Goal: Task Accomplishment & Management: Complete application form

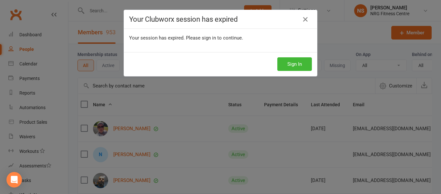
select select "100"
click at [305, 16] on icon at bounding box center [306, 20] width 8 height 8
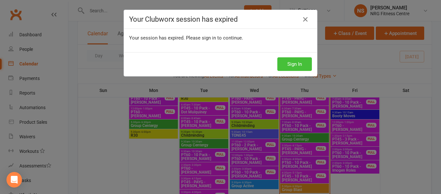
click at [294, 66] on button "Sign In" at bounding box center [295, 64] width 35 height 14
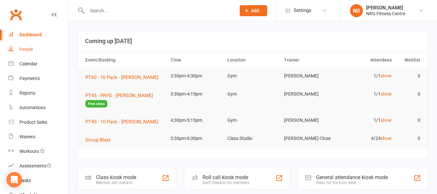
click at [40, 56] on link "People" at bounding box center [38, 49] width 60 height 15
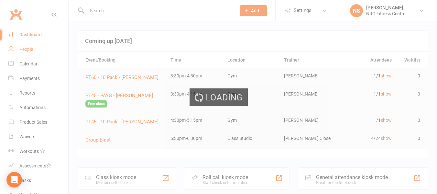
select select "100"
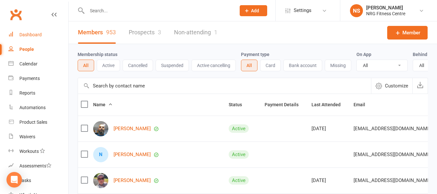
click at [39, 36] on div "Dashboard" at bounding box center [30, 34] width 22 height 5
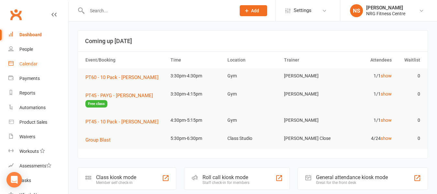
click at [25, 58] on link "Calendar" at bounding box center [38, 64] width 60 height 15
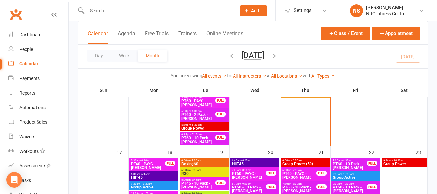
scroll to position [549, 0]
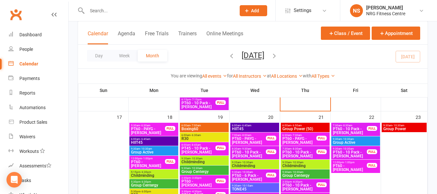
click at [146, 133] on span "PT60 - PAYG - Robyn Cam" at bounding box center [148, 131] width 35 height 8
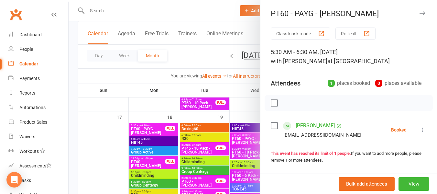
click at [155, 73] on div at bounding box center [253, 97] width 368 height 194
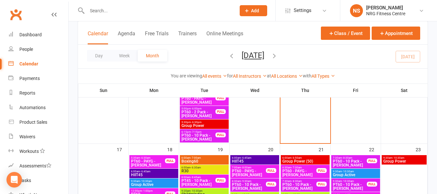
scroll to position [452, 0]
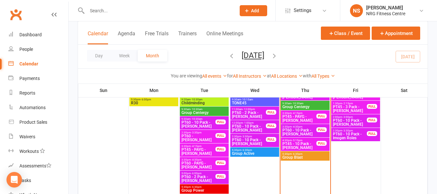
click at [117, 11] on input "text" at bounding box center [158, 10] width 146 height 9
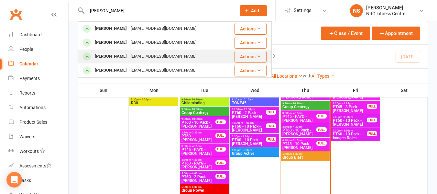
type input "sophie"
click at [165, 54] on div "[EMAIL_ADDRESS][DOMAIN_NAME]" at bounding box center [163, 56] width 69 height 9
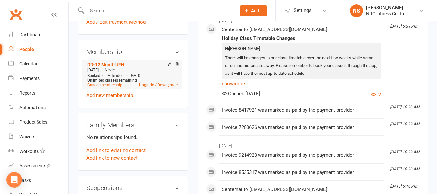
scroll to position [226, 0]
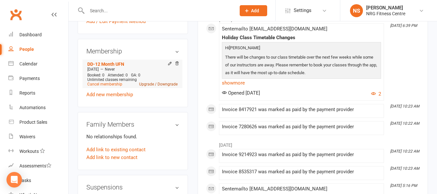
click at [158, 86] on link "Upgrade / Downgrade" at bounding box center [158, 84] width 38 height 5
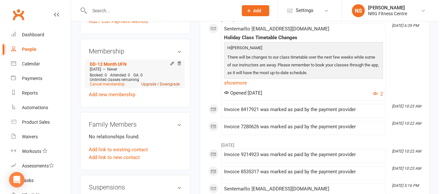
scroll to position [218, 0]
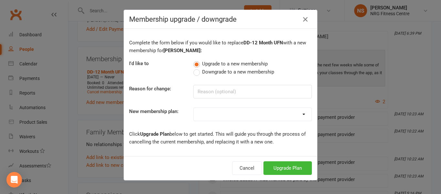
click at [387, 95] on div "Membership upgrade / downgrade Complete the form below if you would like to rep…" at bounding box center [220, 97] width 441 height 194
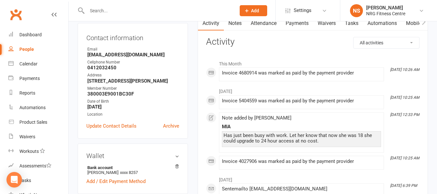
scroll to position [32, 0]
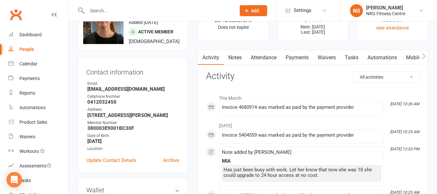
click at [288, 55] on link "Payments" at bounding box center [297, 57] width 32 height 15
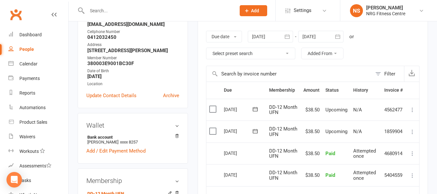
scroll to position [162, 0]
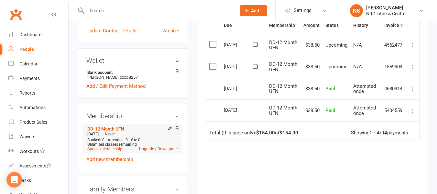
click at [151, 151] on link "Upgrade / Downgrade" at bounding box center [158, 148] width 38 height 5
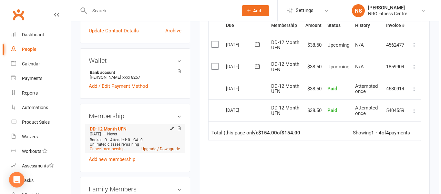
scroll to position [154, 0]
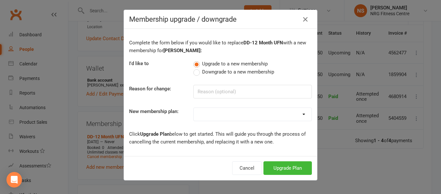
click at [225, 114] on select "1 Week Trial DD-12 Month UFN DD-12 Month UFN - JUNIOR DD-12 Month Fixed DD-12 M…" at bounding box center [253, 114] width 118 height 13
select select "1"
click at [194, 108] on select "1 Week Trial DD-12 Month UFN DD-12 Month UFN - JUNIOR DD-12 Month Fixed DD-12 M…" at bounding box center [253, 114] width 118 height 13
click at [72, 80] on div "Membership upgrade / downgrade Complete the form below if you would like to rep…" at bounding box center [220, 97] width 441 height 194
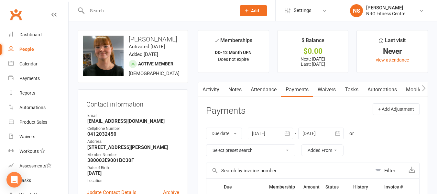
scroll to position [0, 0]
click at [134, 14] on input "text" at bounding box center [158, 10] width 146 height 9
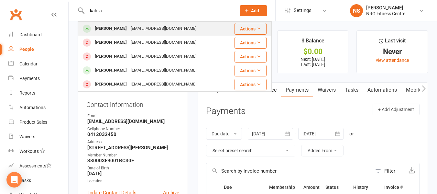
type input "kahlia"
click at [144, 29] on div "[EMAIL_ADDRESS][DOMAIN_NAME]" at bounding box center [163, 28] width 69 height 9
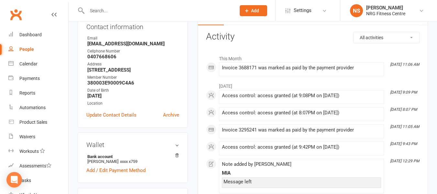
scroll to position [162, 0]
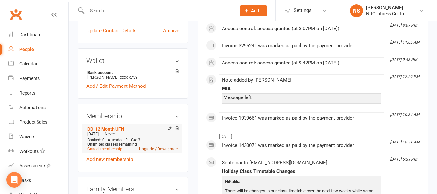
click at [159, 151] on link "Upgrade / Downgrade" at bounding box center [158, 148] width 38 height 5
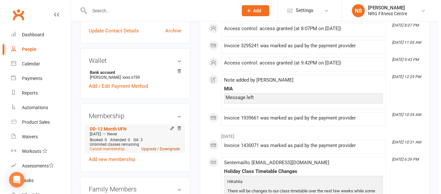
scroll to position [154, 0]
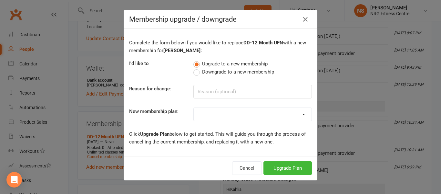
click at [233, 116] on select "1 Week Trial DD-12 Month UFN DD-12 Month UFN - JUNIOR DD-12 Month Fixed DD-12 M…" at bounding box center [253, 114] width 118 height 13
select select "1"
click at [194, 108] on select "1 Week Trial DD-12 Month UFN DD-12 Month UFN - JUNIOR DD-12 Month Fixed DD-12 M…" at bounding box center [253, 114] width 118 height 13
click at [229, 94] on input at bounding box center [253, 92] width 119 height 14
type input "turned 18"
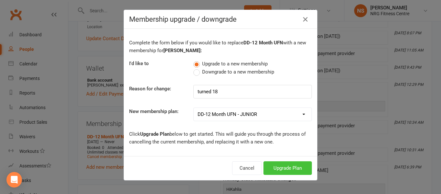
click at [283, 170] on button "Upgrade Plan" at bounding box center [288, 168] width 48 height 14
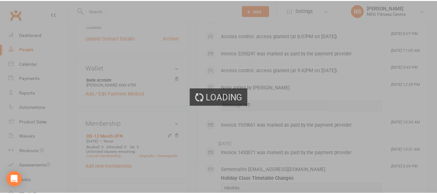
scroll to position [162, 0]
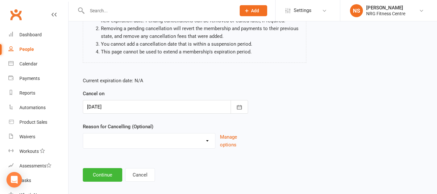
scroll to position [86, 0]
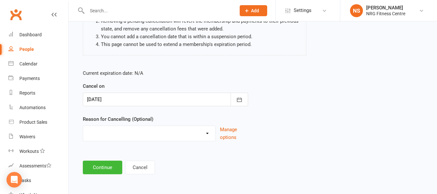
click at [158, 134] on select "Excessive failed payments Holiday Injury Medical Moving Other reason" at bounding box center [149, 132] width 132 height 13
click at [122, 132] on select "Excessive failed payments Holiday Injury Medical Moving Other reason" at bounding box center [149, 132] width 132 height 13
select select "5"
click at [83, 126] on select "Excessive failed payments Holiday Injury Medical Moving Other reason" at bounding box center [149, 132] width 132 height 13
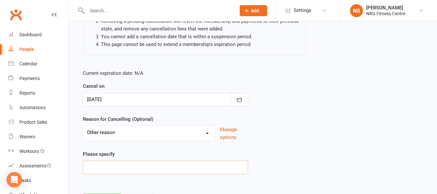
click at [123, 163] on input at bounding box center [165, 167] width 165 height 14
click at [118, 168] on input "upgraded membersgip" at bounding box center [165, 167] width 165 height 14
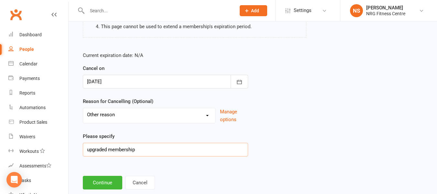
scroll to position [119, 0]
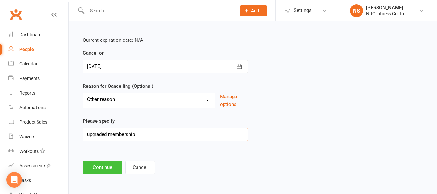
type input "upgraded membership"
click at [109, 169] on button "Continue" at bounding box center [102, 167] width 39 height 14
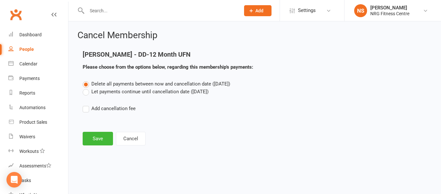
click at [87, 94] on label "Let payments continue until cancellation date ([DATE])" at bounding box center [146, 92] width 126 height 8
click at [87, 88] on input "Let payments continue until cancellation date ([DATE])" at bounding box center [85, 88] width 4 height 0
click at [102, 140] on button "Save" at bounding box center [98, 139] width 30 height 14
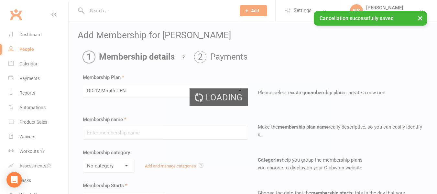
type input "DD-12 Month UFN"
select select "0"
type input "0"
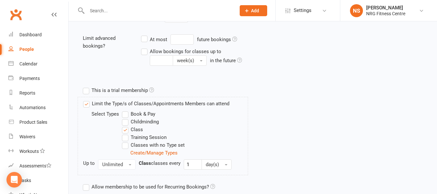
scroll to position [313, 0]
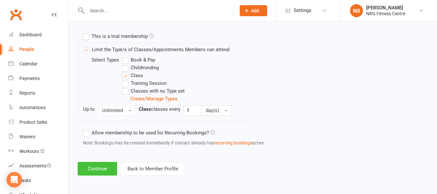
click at [100, 169] on button "Continue" at bounding box center [97, 169] width 39 height 14
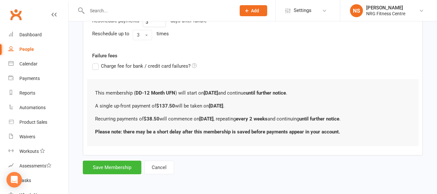
scroll to position [0, 0]
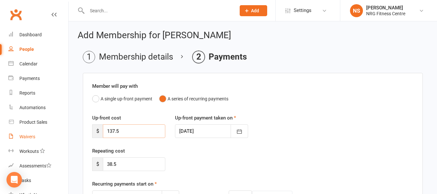
drag, startPoint x: 146, startPoint y: 131, endPoint x: 19, endPoint y: 141, distance: 127.7
click at [196, 152] on div "Repeating cost $ 38.5" at bounding box center [252, 163] width 331 height 33
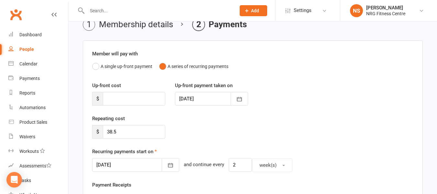
click at [205, 99] on div at bounding box center [211, 99] width 73 height 14
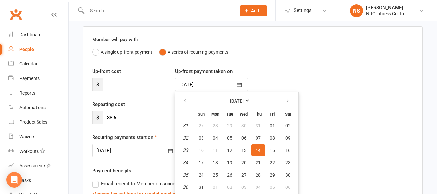
click at [287, 69] on div "Up-front cost $ Up-front payment taken on 14 Aug 2025 August 2025 Sun Mon Tue W…" at bounding box center [252, 83] width 331 height 33
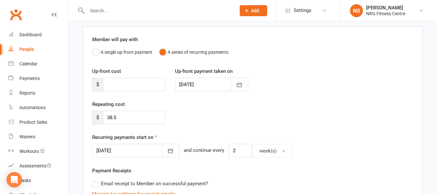
scroll to position [79, 0]
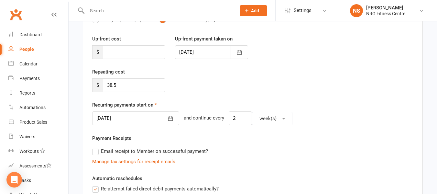
click at [127, 117] on div at bounding box center [135, 118] width 87 height 14
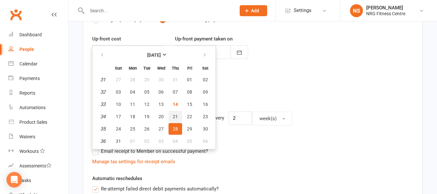
click at [176, 116] on span "21" at bounding box center [175, 116] width 5 height 5
type input "[DATE]"
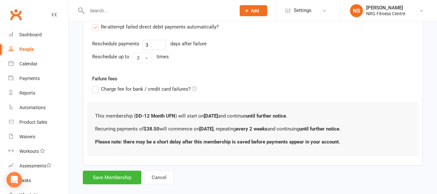
scroll to position [250, 0]
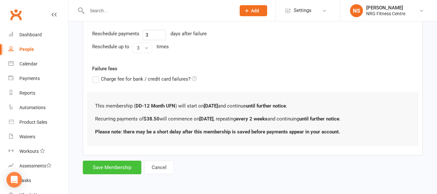
click at [96, 167] on button "Save Membership" at bounding box center [112, 167] width 58 height 14
type input "0"
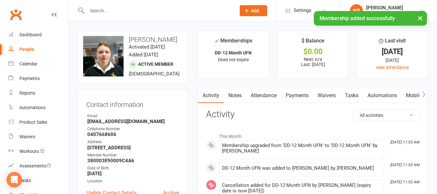
click at [289, 95] on link "Payments" at bounding box center [297, 95] width 32 height 15
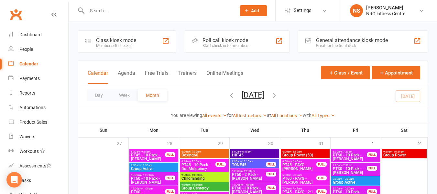
click at [137, 13] on input "text" at bounding box center [158, 10] width 146 height 9
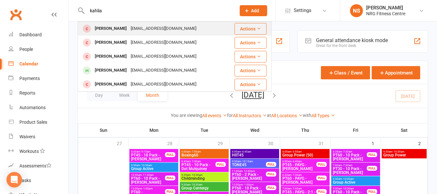
type input "kahlia"
click at [143, 27] on div "[EMAIL_ADDRESS][DOMAIN_NAME]" at bounding box center [163, 28] width 69 height 9
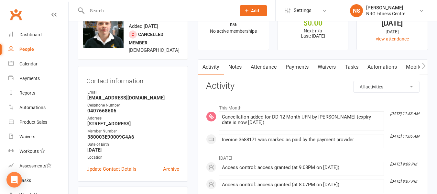
scroll to position [32, 0]
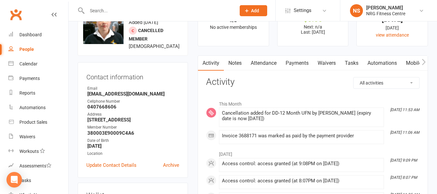
click at [306, 58] on link "Payments" at bounding box center [297, 63] width 32 height 15
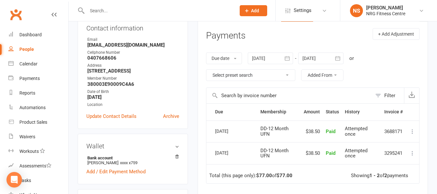
scroll to position [129, 0]
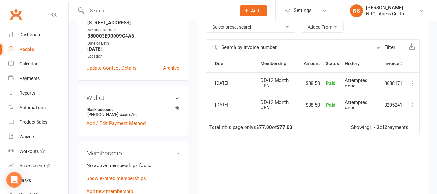
click at [301, 151] on div "Due Contact Membership Amount Status History Invoice # Select this 07 Aug 2025 …" at bounding box center [312, 137] width 213 height 164
click at [299, 147] on div "Due Contact Membership Amount Status History Invoice # Select this 07 Aug 2025 …" at bounding box center [312, 137] width 213 height 164
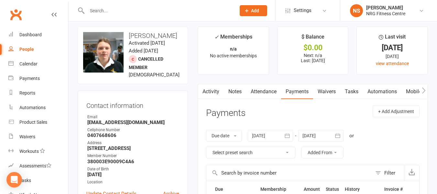
scroll to position [0, 0]
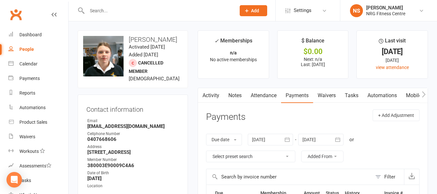
click at [143, 13] on input "text" at bounding box center [158, 10] width 146 height 9
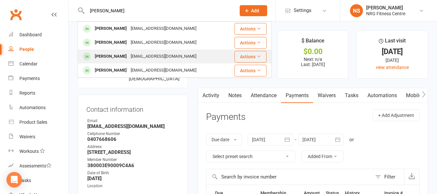
type input "[PERSON_NAME]"
click at [129, 50] on div "Sophie BARNES sophie.barnes07@icloud.com" at bounding box center [152, 56] width 148 height 13
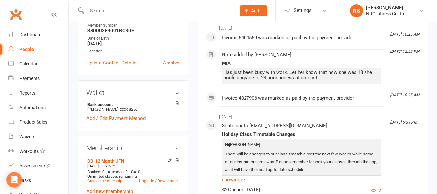
scroll to position [97, 0]
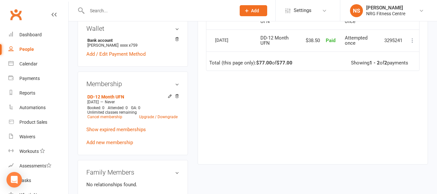
scroll to position [194, 0]
click at [133, 132] on link "Show expired memberships" at bounding box center [115, 129] width 59 height 6
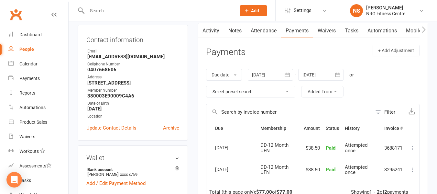
scroll to position [226, 0]
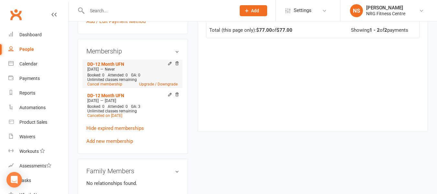
click at [135, 77] on span "GA: 0" at bounding box center [135, 75] width 9 height 5
click at [168, 66] on icon at bounding box center [169, 63] width 5 height 5
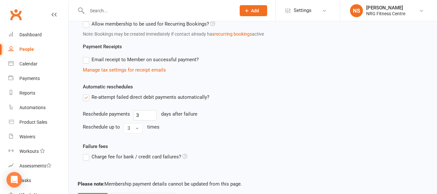
scroll to position [382, 0]
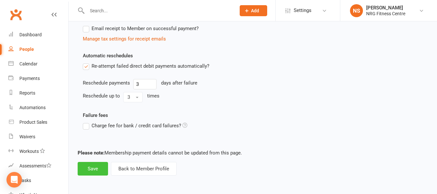
click at [98, 166] on button "Save" at bounding box center [93, 169] width 30 height 14
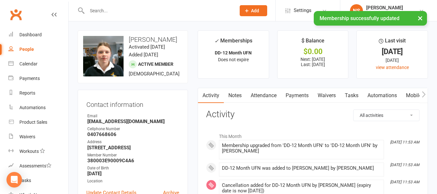
click at [291, 92] on link "Payments" at bounding box center [297, 95] width 32 height 15
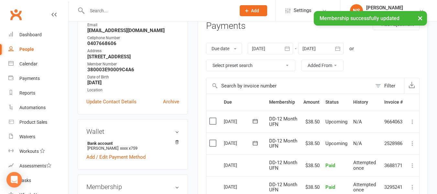
scroll to position [97, 0]
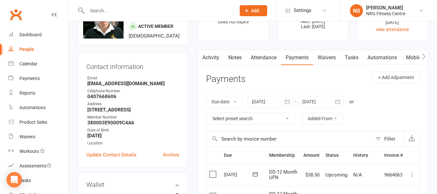
scroll to position [0, 0]
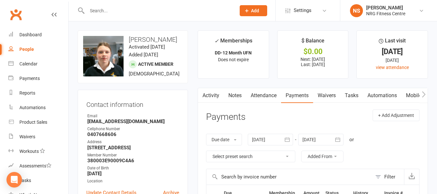
click at [129, 18] on div at bounding box center [155, 10] width 154 height 21
click at [131, 11] on input "text" at bounding box center [158, 10] width 146 height 9
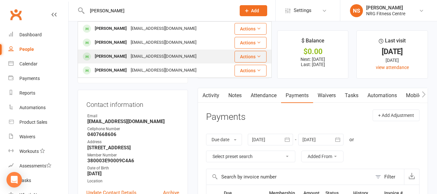
type input "[PERSON_NAME]"
click at [141, 52] on div "[EMAIL_ADDRESS][DOMAIN_NAME]" at bounding box center [163, 56] width 69 height 9
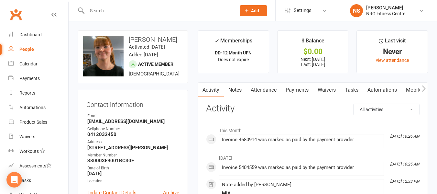
click at [299, 86] on link "Payments" at bounding box center [297, 89] width 32 height 15
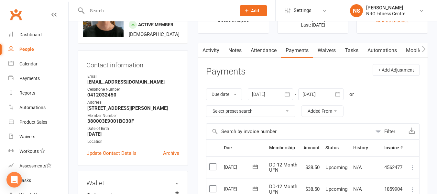
scroll to position [97, 0]
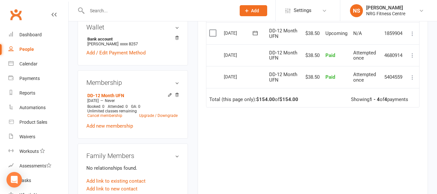
scroll to position [226, 0]
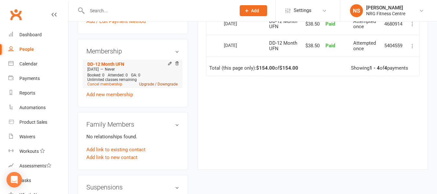
click at [156, 86] on link "Upgrade / Downgrade" at bounding box center [158, 84] width 38 height 5
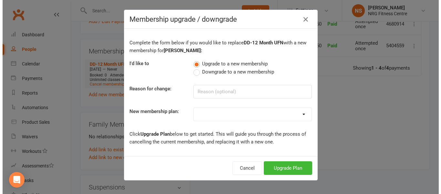
scroll to position [218, 0]
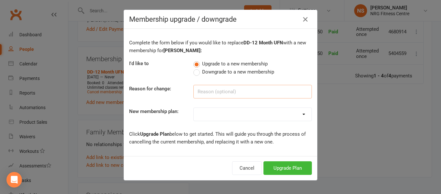
click at [240, 97] on input at bounding box center [253, 92] width 119 height 14
type input "turned 18"
click at [240, 112] on select "1 Week Trial DD-12 Month UFN DD-12 Month UFN - JUNIOR DD-12 Month Fixed DD-12 M…" at bounding box center [253, 114] width 118 height 13
select select "1"
click at [194, 108] on select "1 Week Trial DD-12 Month UFN DD-12 Month UFN - JUNIOR DD-12 Month Fixed DD-12 M…" at bounding box center [253, 114] width 118 height 13
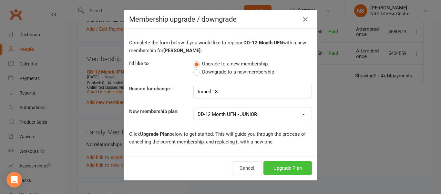
click at [294, 164] on button "Upgrade Plan" at bounding box center [288, 168] width 48 height 14
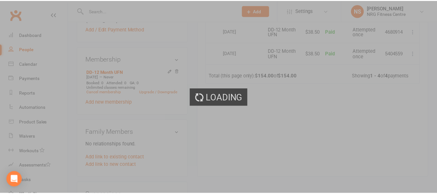
scroll to position [226, 0]
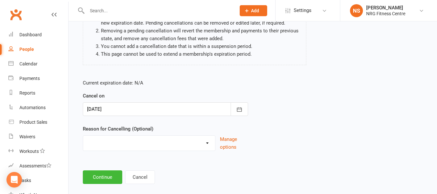
scroll to position [86, 0]
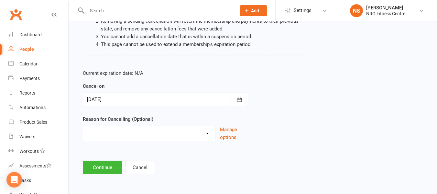
drag, startPoint x: 143, startPoint y: 133, endPoint x: 141, endPoint y: 140, distance: 7.0
click at [143, 133] on select "Excessive failed payments Holiday Injury Medical Moving Other reason" at bounding box center [149, 132] width 132 height 13
click at [138, 135] on select "Excessive failed payments Holiday Injury Medical Moving Other reason" at bounding box center [149, 132] width 132 height 13
select select "5"
click at [83, 126] on select "Excessive failed payments Holiday Injury Medical Moving Other reason" at bounding box center [149, 132] width 132 height 13
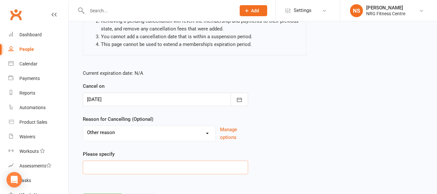
click at [131, 164] on input at bounding box center [165, 167] width 165 height 14
click at [98, 168] on input "upagraded memebership" at bounding box center [165, 167] width 165 height 14
click at [118, 165] on input "upgraded memebership" at bounding box center [165, 167] width 165 height 14
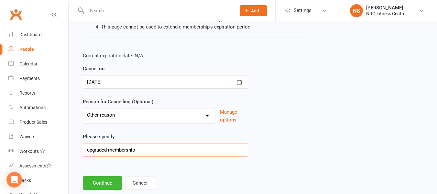
scroll to position [119, 0]
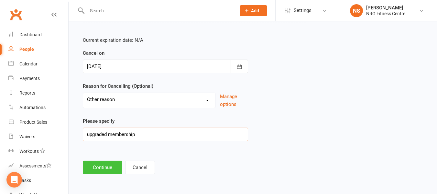
type input "upgraded membership"
click at [106, 169] on button "Continue" at bounding box center [102, 167] width 39 height 14
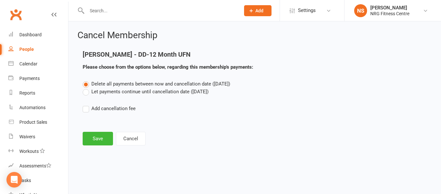
click at [88, 92] on label "Let payments continue until cancellation date ([DATE])" at bounding box center [146, 92] width 126 height 8
click at [87, 88] on input "Let payments continue until cancellation date ([DATE])" at bounding box center [85, 88] width 4 height 0
click at [96, 139] on button "Save" at bounding box center [98, 139] width 30 height 14
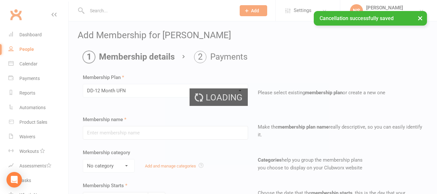
type input "DD-12 Month UFN"
select select "0"
type input "0"
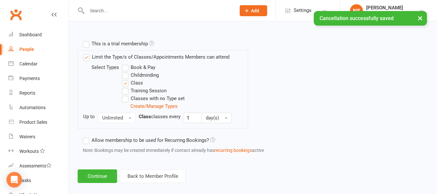
scroll to position [313, 0]
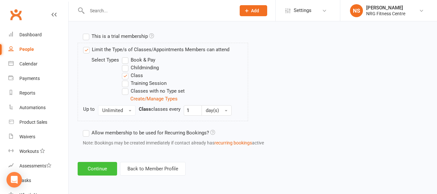
click at [103, 167] on button "Continue" at bounding box center [97, 169] width 39 height 14
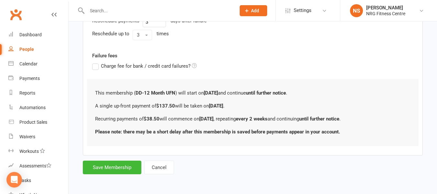
scroll to position [0, 0]
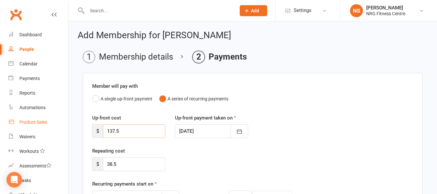
drag, startPoint x: 139, startPoint y: 129, endPoint x: 14, endPoint y: 124, distance: 125.5
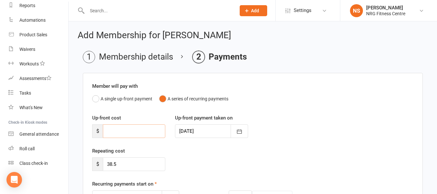
scroll to position [88, 0]
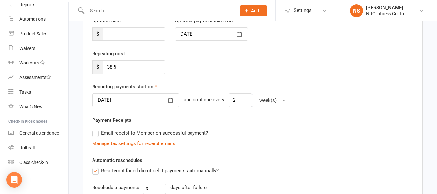
click at [137, 99] on div at bounding box center [135, 100] width 87 height 14
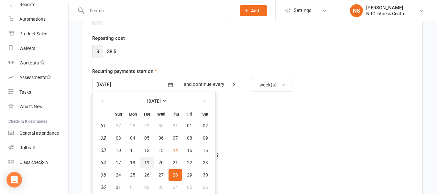
click at [148, 162] on span "19" at bounding box center [146, 162] width 5 height 5
type input "[DATE]"
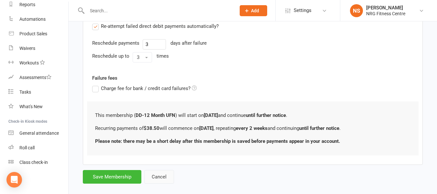
scroll to position [250, 0]
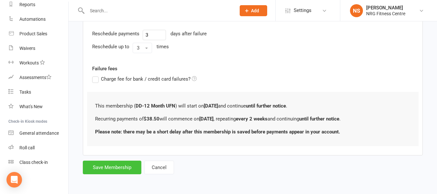
click at [116, 170] on button "Save Membership" at bounding box center [112, 167] width 58 height 14
type input "0"
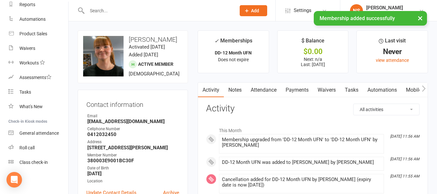
click at [302, 89] on link "Payments" at bounding box center [297, 89] width 32 height 15
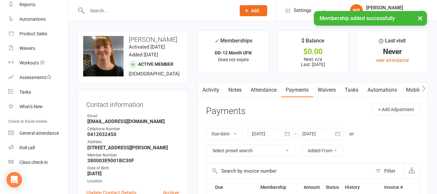
click at [218, 83] on link "Activity" at bounding box center [211, 89] width 26 height 15
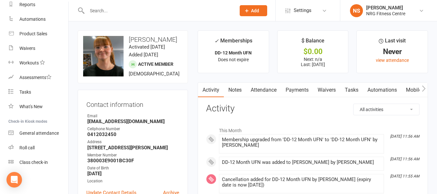
click at [293, 82] on link "Payments" at bounding box center [297, 89] width 32 height 15
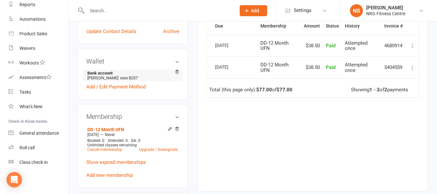
scroll to position [162, 0]
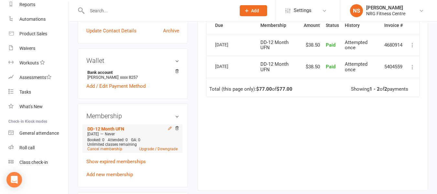
click at [170, 130] on icon at bounding box center [169, 128] width 5 height 5
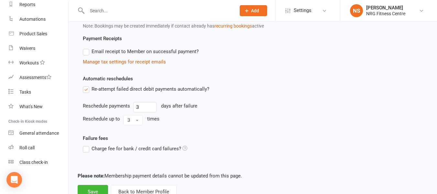
scroll to position [382, 0]
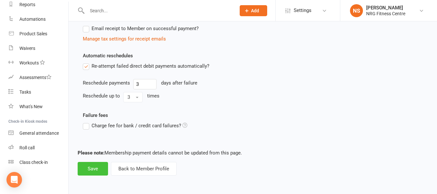
click at [93, 172] on button "Save" at bounding box center [93, 169] width 30 height 14
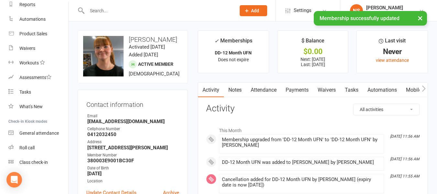
click at [303, 89] on link "Payments" at bounding box center [297, 89] width 32 height 15
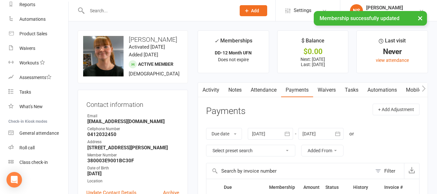
scroll to position [97, 0]
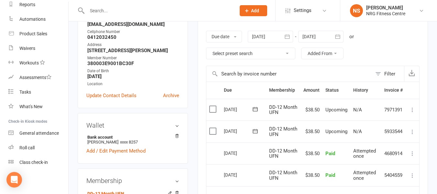
click at [187, 149] on div "Wallet Bank account [PERSON_NAME] xxxx 8257 Add / Edit Payment Method" at bounding box center [133, 138] width 110 height 50
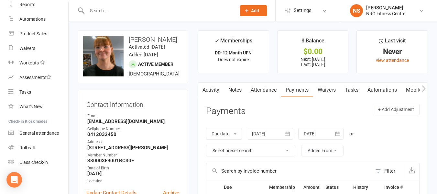
scroll to position [0, 0]
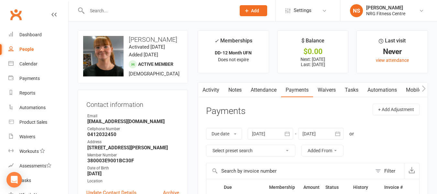
click at [44, 45] on link "People" at bounding box center [38, 49] width 60 height 15
select select "100"
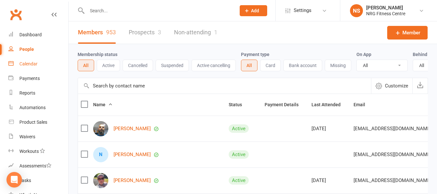
click at [26, 69] on link "Calendar" at bounding box center [38, 64] width 60 height 15
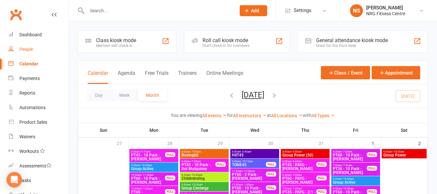
click at [19, 46] on link "People" at bounding box center [38, 49] width 60 height 15
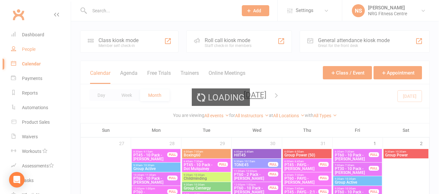
select select "100"
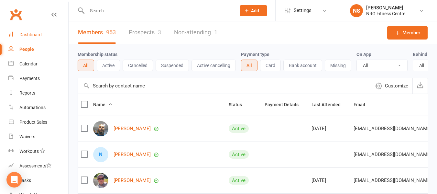
click at [29, 32] on div "Dashboard" at bounding box center [30, 34] width 22 height 5
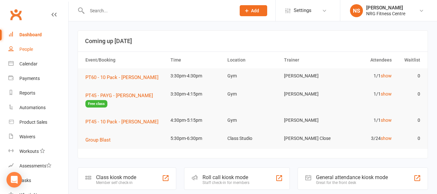
click at [36, 51] on link "People" at bounding box center [38, 49] width 60 height 15
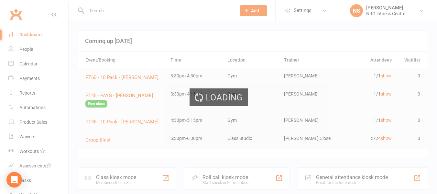
click at [36, 61] on div "Loading" at bounding box center [218, 97] width 437 height 194
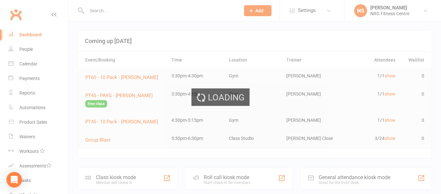
select select "100"
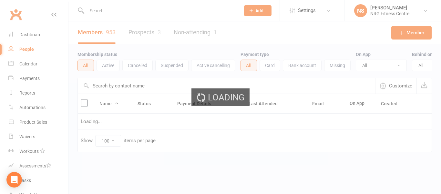
click at [36, 67] on div "Loading" at bounding box center [220, 97] width 441 height 194
click at [34, 66] on div "Calendar" at bounding box center [28, 63] width 18 height 5
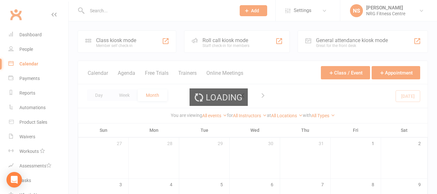
click at [34, 64] on ui-view "Prospect Member Non-attending contact Class / event Appointment Task Add Settin…" at bounding box center [218, 198] width 437 height 392
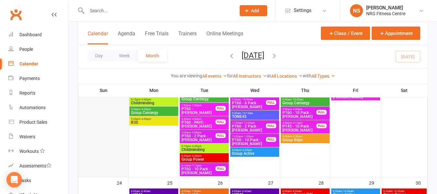
scroll to position [646, 0]
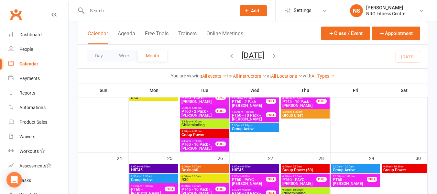
click at [255, 6] on button "Add" at bounding box center [252, 10] width 27 height 11
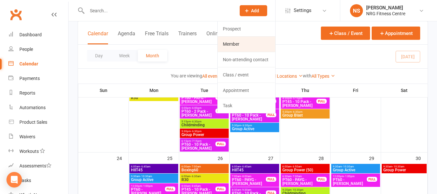
click at [232, 41] on link "Member" at bounding box center [247, 44] width 58 height 15
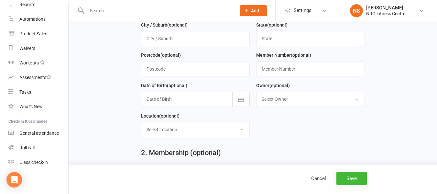
scroll to position [97, 0]
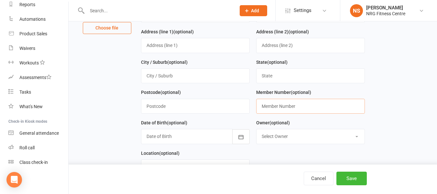
click at [274, 103] on input "text" at bounding box center [310, 106] width 109 height 15
type input "21822273"
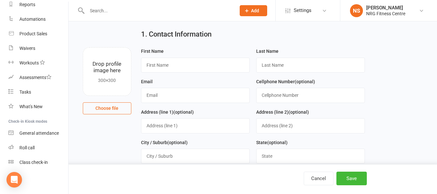
scroll to position [0, 0]
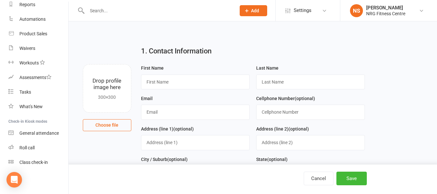
click at [104, 127] on button "Choose file" at bounding box center [107, 125] width 48 height 12
type input "C:\fakepath\WIN_20250814_12_39_33_Pro.jpg"
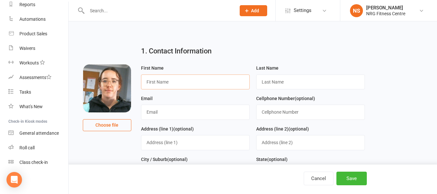
click at [166, 84] on input "text" at bounding box center [195, 81] width 109 height 15
type input "Kayla"
click at [279, 77] on input "text" at bounding box center [310, 81] width 109 height 15
type input "Surry"
click at [201, 110] on input "text" at bounding box center [195, 111] width 109 height 15
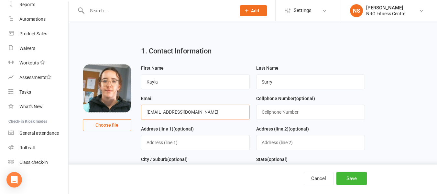
type input "[EMAIL_ADDRESS][DOMAIN_NAME]"
click at [307, 111] on input "text" at bounding box center [310, 111] width 109 height 15
type input "0474229916"
click at [181, 143] on input "text" at bounding box center [195, 142] width 109 height 15
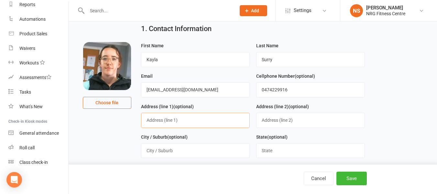
scroll to position [32, 0]
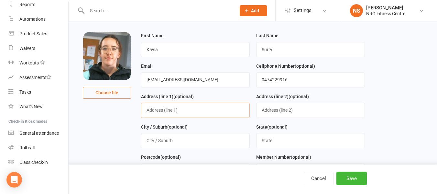
click at [177, 114] on input "text" at bounding box center [195, 109] width 109 height 15
click at [165, 109] on input "[STREET_ADDRESS]" at bounding box center [195, 109] width 109 height 15
type input "[STREET_ADDRESS]"
click at [264, 109] on input "text" at bounding box center [310, 109] width 109 height 15
drag, startPoint x: 264, startPoint y: 109, endPoint x: 197, endPoint y: 143, distance: 76.0
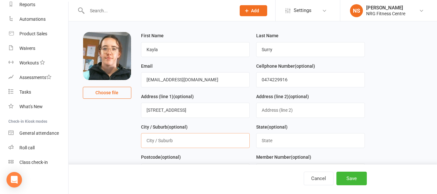
click at [197, 143] on input "text" at bounding box center [195, 140] width 109 height 15
type input "Young"
click at [271, 139] on input "text" at bounding box center [310, 140] width 109 height 15
type input "[GEOGRAPHIC_DATA]"
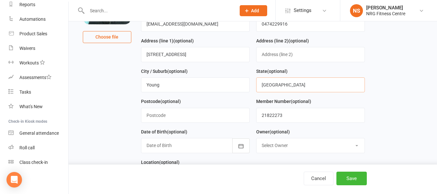
scroll to position [97, 0]
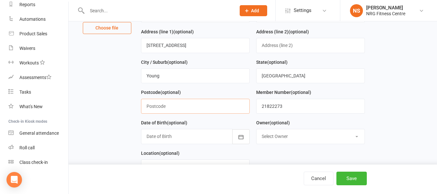
click at [171, 113] on input "text" at bounding box center [195, 106] width 109 height 15
type input "2594"
click at [196, 141] on div at bounding box center [195, 136] width 109 height 15
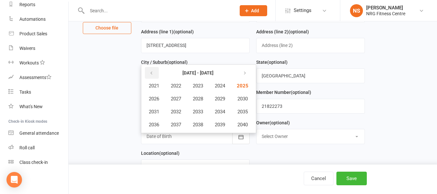
click at [154, 77] on button "button" at bounding box center [152, 73] width 14 height 12
click at [243, 75] on button "button" at bounding box center [244, 73] width 14 height 12
click at [220, 87] on span "2004" at bounding box center [220, 86] width 10 height 6
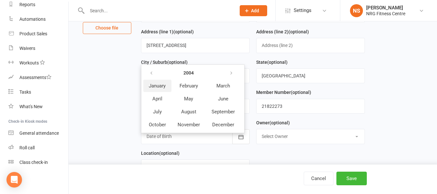
click at [158, 84] on button "January" at bounding box center [157, 86] width 28 height 12
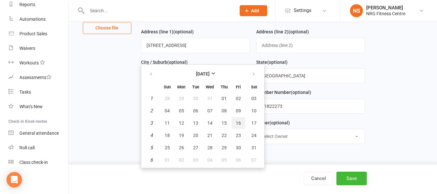
click at [237, 124] on span "16" at bounding box center [238, 122] width 5 height 5
type input "[DATE]"
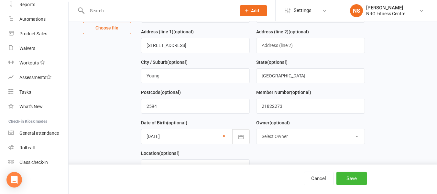
click at [291, 138] on select "Select Owner [PERSON_NAME] [PERSON_NAME] [PERSON_NAME] [PERSON_NAME] [PERSON_NA…" at bounding box center [310, 136] width 108 height 14
select select "9"
click at [256, 131] on select "Select Owner [PERSON_NAME] [PERSON_NAME] [PERSON_NAME] [PERSON_NAME] [PERSON_NA…" at bounding box center [310, 136] width 108 height 14
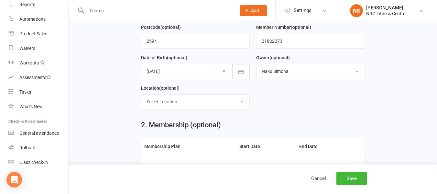
scroll to position [162, 0]
click at [175, 104] on select "Select Location Childminding Class Studio Cycle Studio Gym" at bounding box center [195, 102] width 108 height 14
select select "3"
click at [141, 97] on select "Select Location Childminding Class Studio Cycle Studio Gym" at bounding box center [195, 102] width 108 height 14
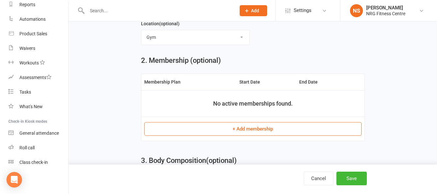
click at [205, 132] on button "+ Add membership" at bounding box center [252, 129] width 217 height 14
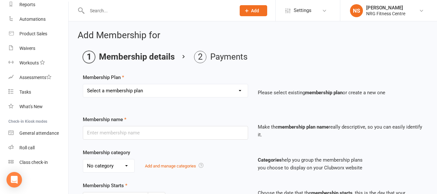
click at [137, 84] on select "Select a membership plan 1 Week Trial DD-12 Month UFN DD-12 Month UFN - JUNIOR …" at bounding box center [165, 90] width 165 height 13
select select "5"
click at [83, 84] on select "Select a membership plan 1 Week Trial DD-12 Month UFN DD-12 Month UFN - JUNIOR …" at bounding box center [165, 90] width 165 height 13
type input "DD-No Fixed Term"
select select "0"
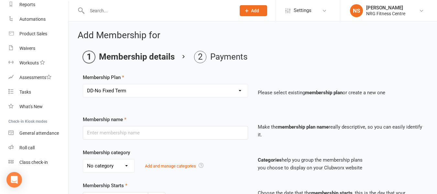
type input "0"
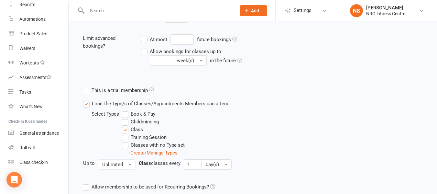
scroll to position [313, 0]
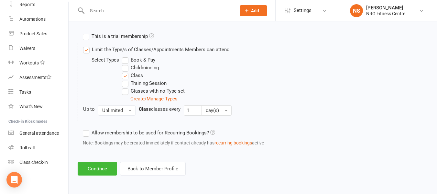
click at [101, 171] on button "Continue" at bounding box center [97, 169] width 39 height 14
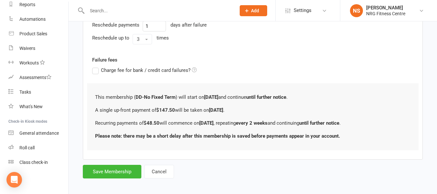
scroll to position [263, 0]
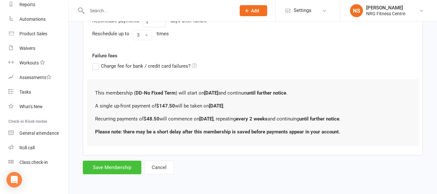
click at [117, 160] on button "Save Membership" at bounding box center [112, 167] width 58 height 14
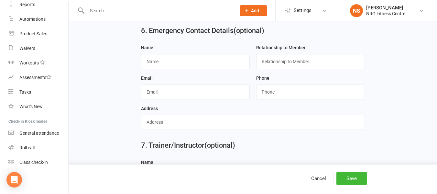
scroll to position [671, 0]
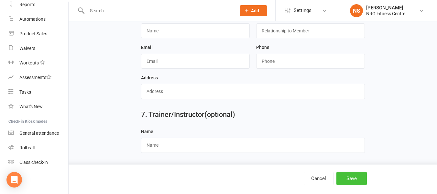
click at [340, 180] on button "Save" at bounding box center [351, 178] width 30 height 14
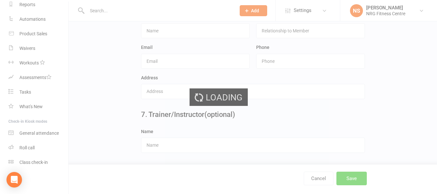
scroll to position [0, 0]
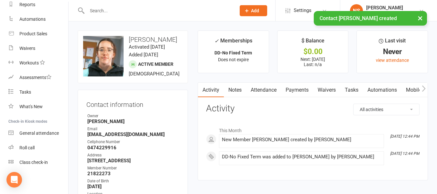
click at [292, 91] on link "Payments" at bounding box center [297, 89] width 32 height 15
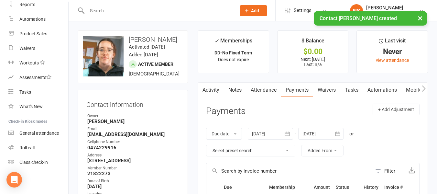
click at [426, 87] on button "button" at bounding box center [423, 89] width 8 height 15
click at [367, 91] on link "Access Control" at bounding box center [364, 89] width 43 height 15
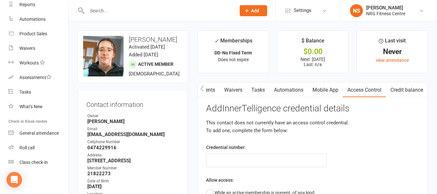
click at [271, 151] on div "Credential number:" at bounding box center [266, 155] width 130 height 24
click at [266, 161] on input "text" at bounding box center [266, 160] width 121 height 14
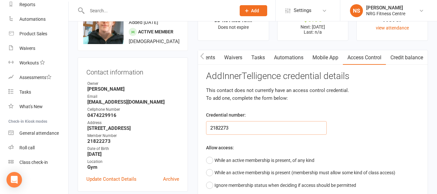
scroll to position [97, 0]
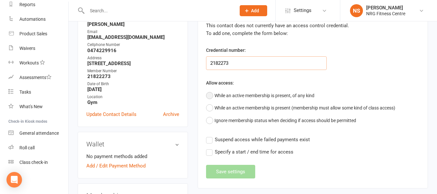
type input "2182273"
click at [211, 94] on button "While an active membership is present, of any kind" at bounding box center [260, 95] width 108 height 12
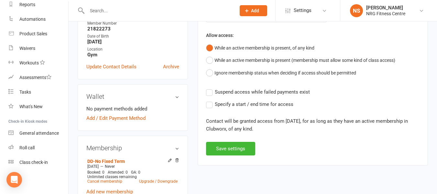
scroll to position [226, 0]
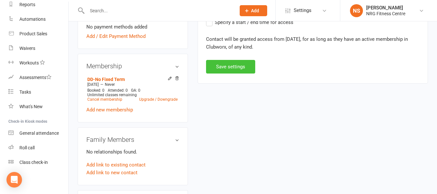
click at [236, 71] on button "Save settings" at bounding box center [230, 67] width 49 height 14
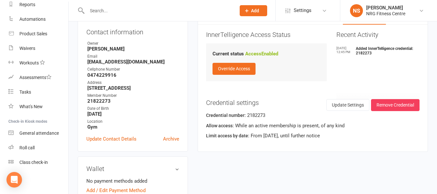
scroll to position [32, 0]
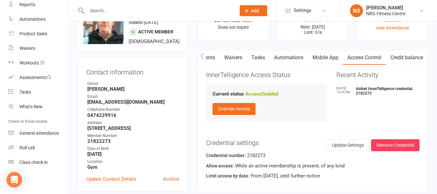
click at [199, 59] on button "button" at bounding box center [202, 57] width 8 height 15
click at [295, 56] on link "Payments" at bounding box center [297, 57] width 32 height 15
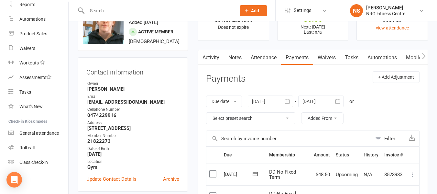
click at [210, 58] on link "Activity" at bounding box center [211, 57] width 26 height 15
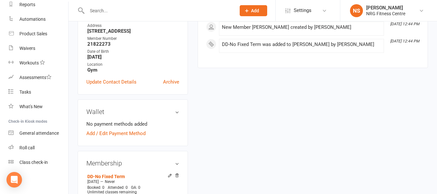
scroll to position [194, 0]
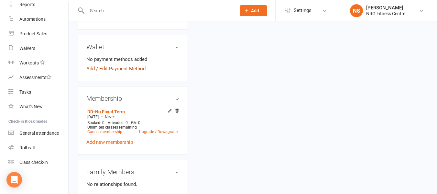
click at [108, 72] on link "Add / Edit Payment Method" at bounding box center [115, 69] width 59 height 8
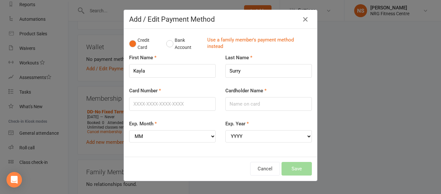
click at [171, 94] on div "Card Number" at bounding box center [172, 99] width 87 height 24
click at [168, 103] on input "Card Number" at bounding box center [172, 104] width 87 height 14
type input "[CREDIT_CARD_NUMBER]"
click at [250, 101] on input "Cardholder Name" at bounding box center [269, 104] width 87 height 14
type input "[PERSON_NAME]"
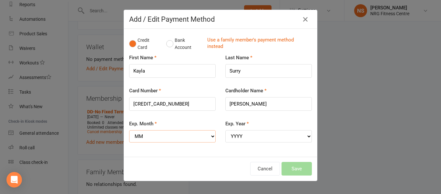
click at [170, 132] on select "MM 01 02 03 04 05 06 07 08 09 10 11 12" at bounding box center [172, 136] width 87 height 12
select select "06"
click at [129, 130] on select "MM 01 02 03 04 05 06 07 08 09 10 11 12" at bounding box center [172, 136] width 87 height 12
click at [261, 137] on select "YYYY 2025 2026 2027 2028 2029 2030 2031 2032 2033 2034" at bounding box center [269, 136] width 87 height 12
select select "2026"
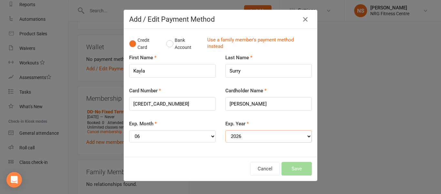
click at [226, 130] on select "YYYY 2025 2026 2027 2028 2029 2030 2031 2032 2033 2034" at bounding box center [269, 136] width 87 height 12
click at [304, 168] on button "Save" at bounding box center [297, 169] width 30 height 14
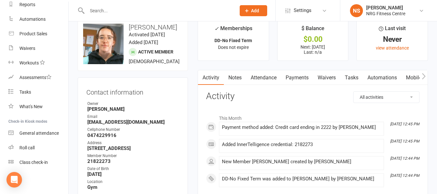
scroll to position [0, 0]
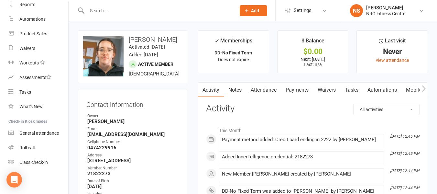
click at [423, 88] on icon "button" at bounding box center [423, 88] width 4 height 7
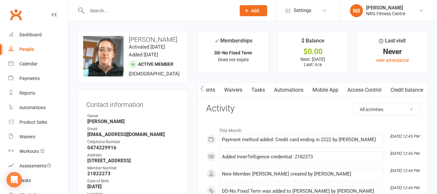
click at [42, 51] on link "People" at bounding box center [38, 49] width 60 height 15
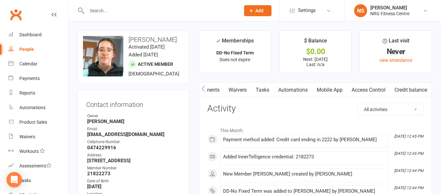
select select "100"
